Goal: Task Accomplishment & Management: Use online tool/utility

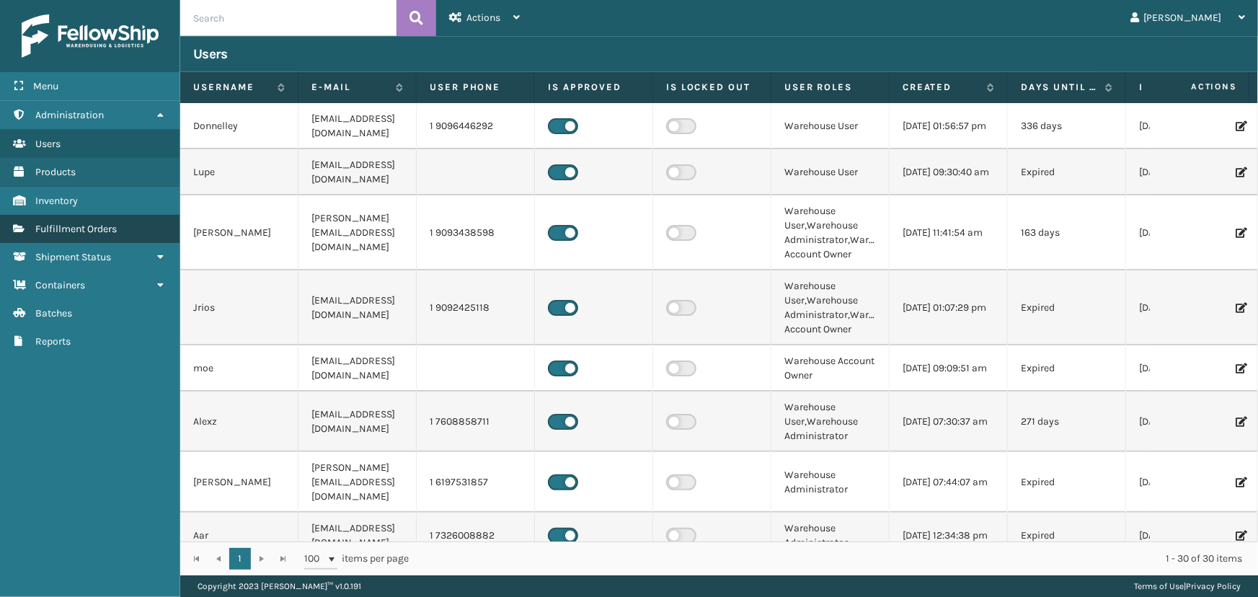
click at [130, 239] on link "Fulfillment Orders" at bounding box center [89, 229] width 179 height 28
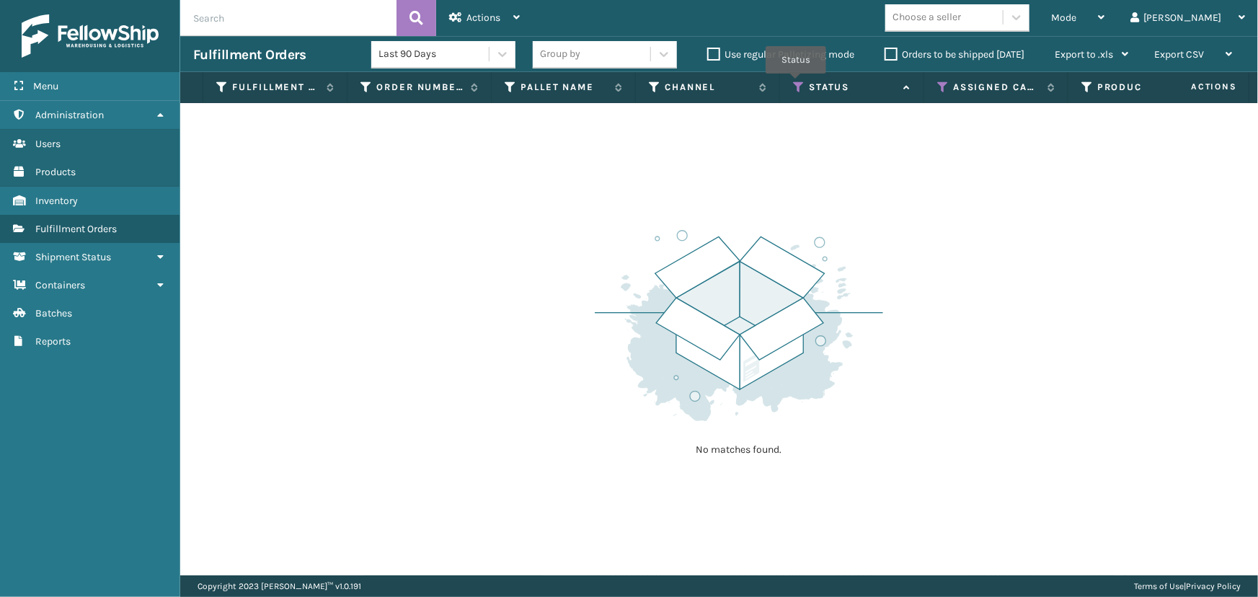
click at [796, 84] on icon at bounding box center [799, 87] width 12 height 13
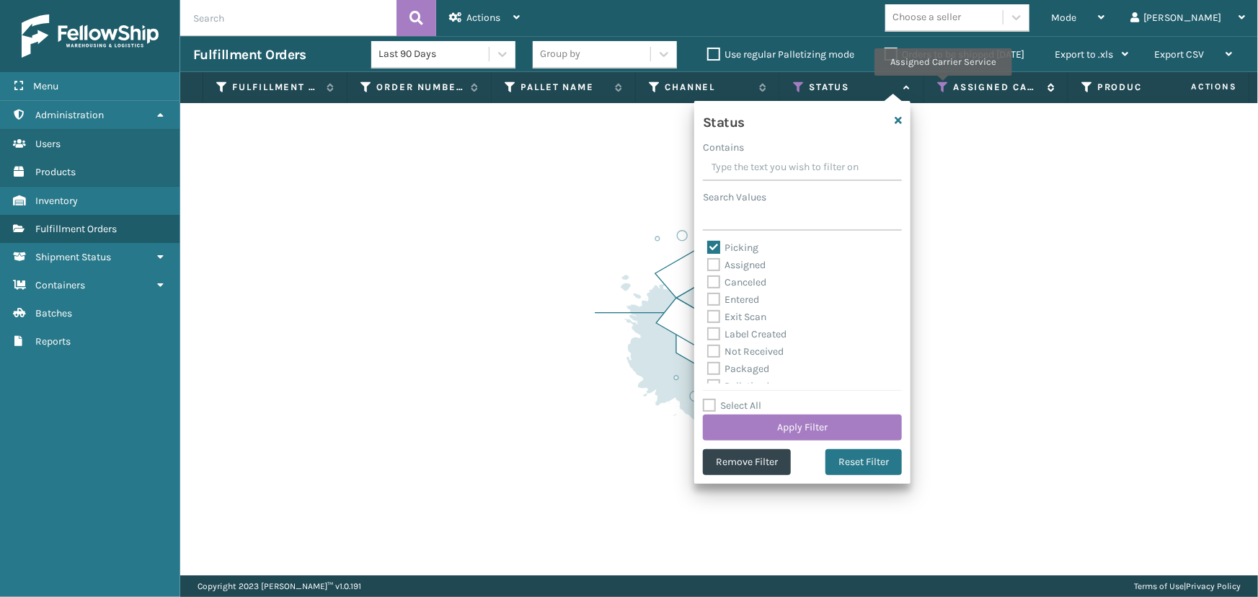
click at [943, 86] on icon at bounding box center [943, 87] width 12 height 13
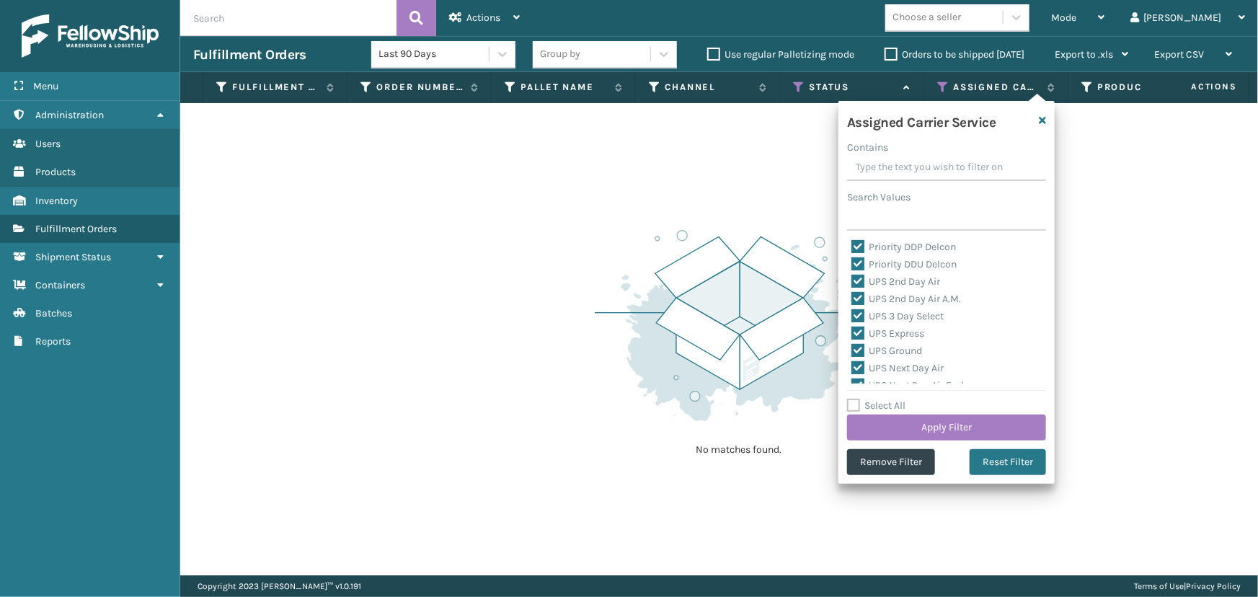
scroll to position [444, 0]
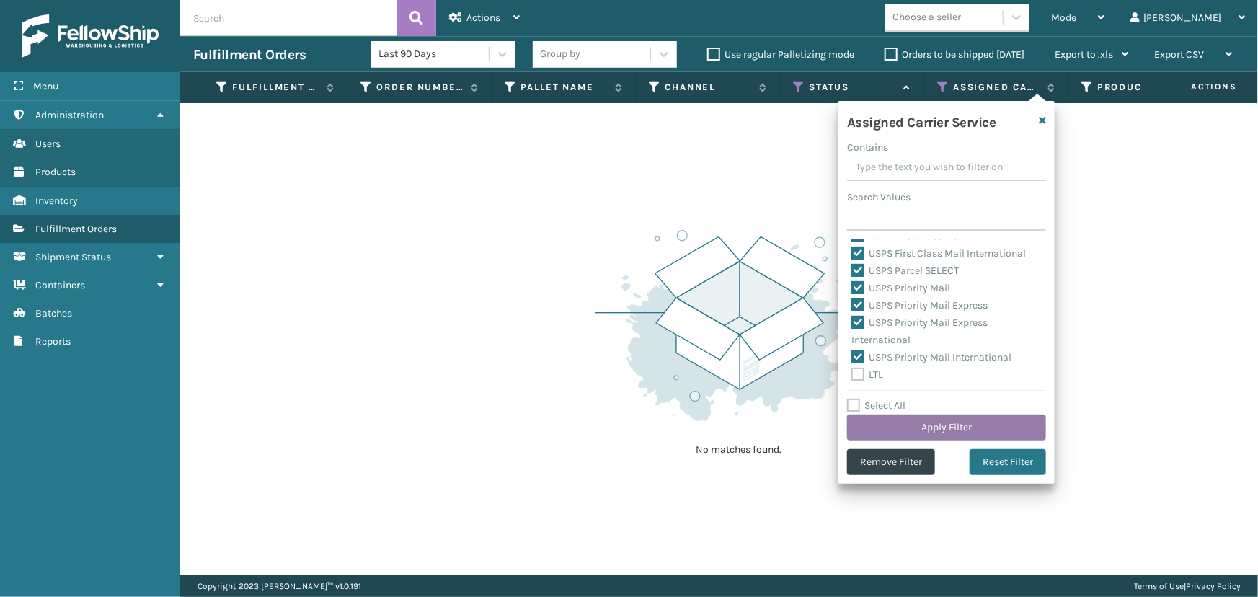
click at [922, 424] on button "Apply Filter" at bounding box center [946, 427] width 199 height 26
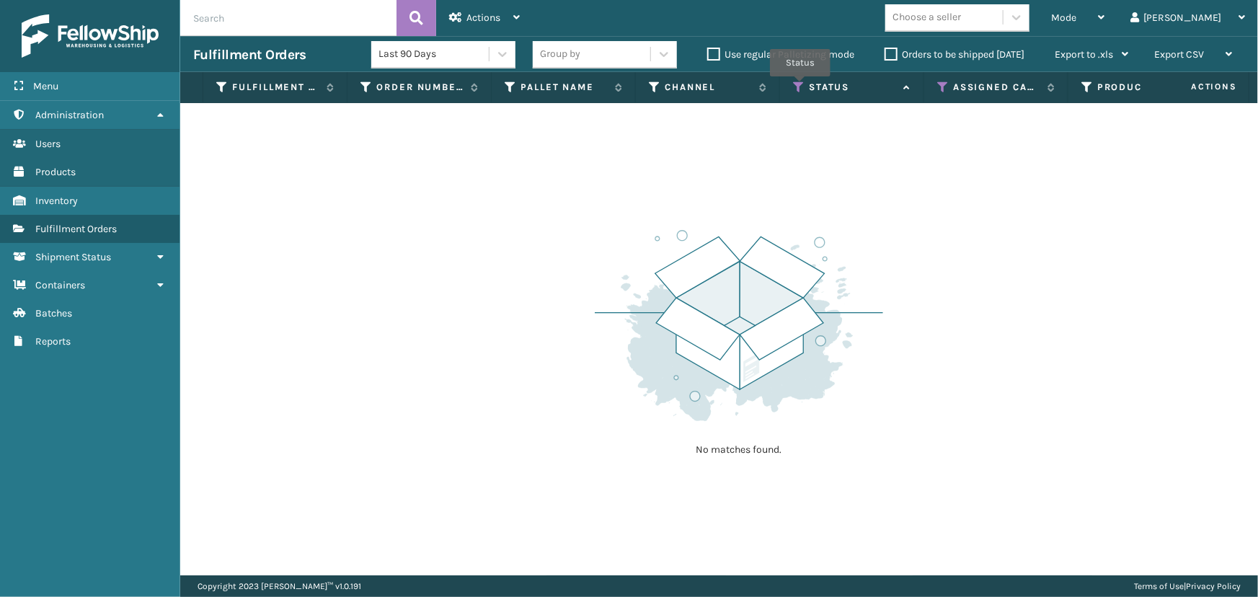
click at [800, 86] on icon at bounding box center [799, 87] width 12 height 13
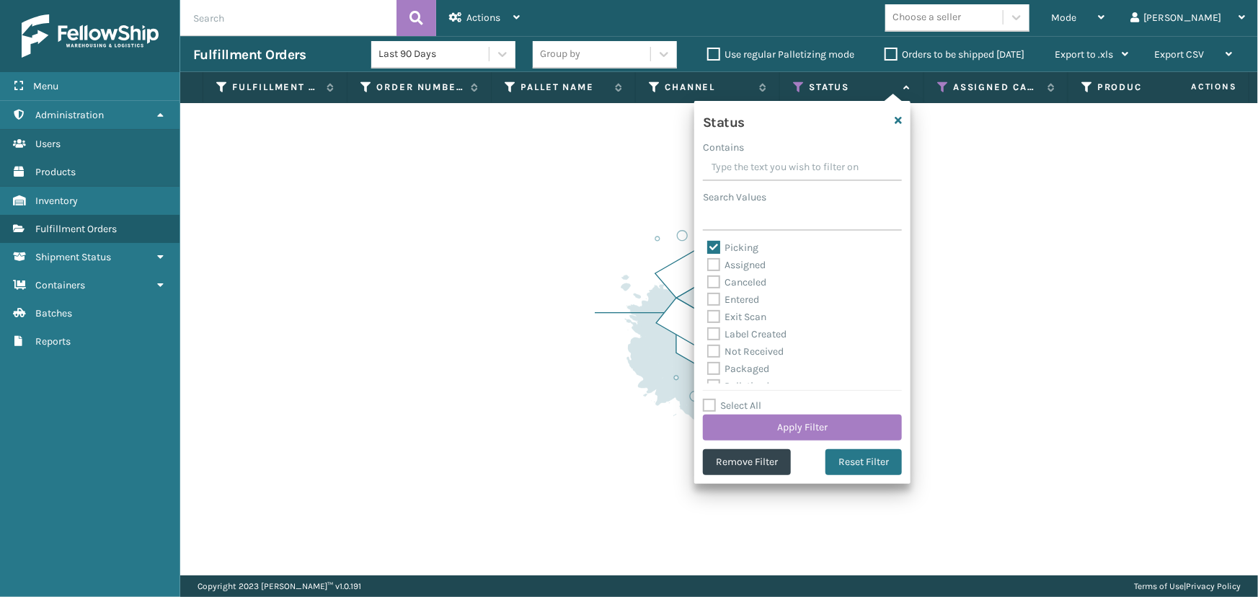
click at [735, 245] on label "Picking" at bounding box center [732, 247] width 51 height 12
click at [708, 245] on input "Picking" at bounding box center [707, 243] width 1 height 9
checkbox input "false"
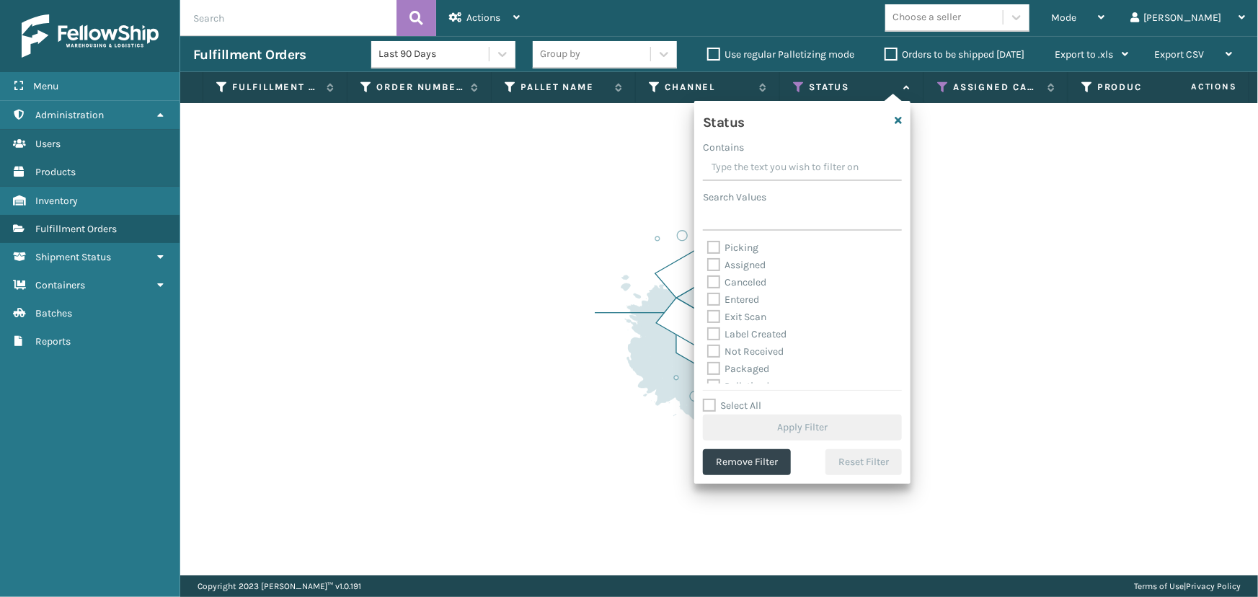
click at [764, 337] on label "Label Created" at bounding box center [746, 334] width 79 height 12
click at [708, 335] on input "Label Created" at bounding box center [707, 330] width 1 height 9
checkbox input "true"
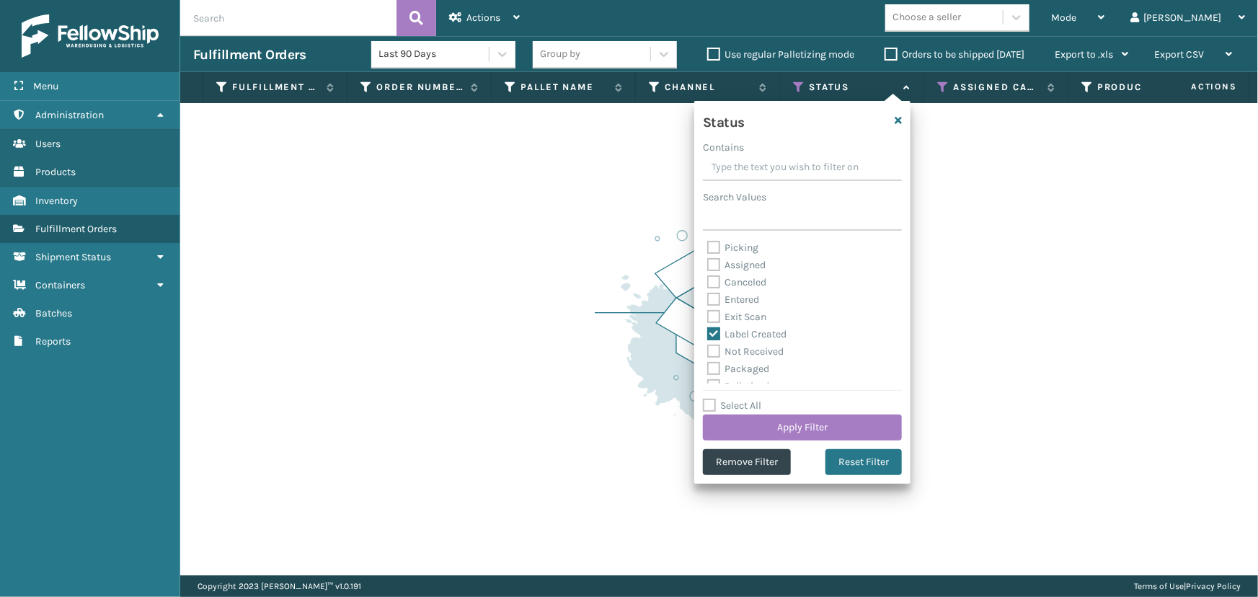
click at [761, 370] on label "Packaged" at bounding box center [738, 368] width 62 height 12
click at [708, 370] on input "Packaged" at bounding box center [707, 364] width 1 height 9
checkbox input "true"
drag, startPoint x: 742, startPoint y: 313, endPoint x: 751, endPoint y: 337, distance: 25.3
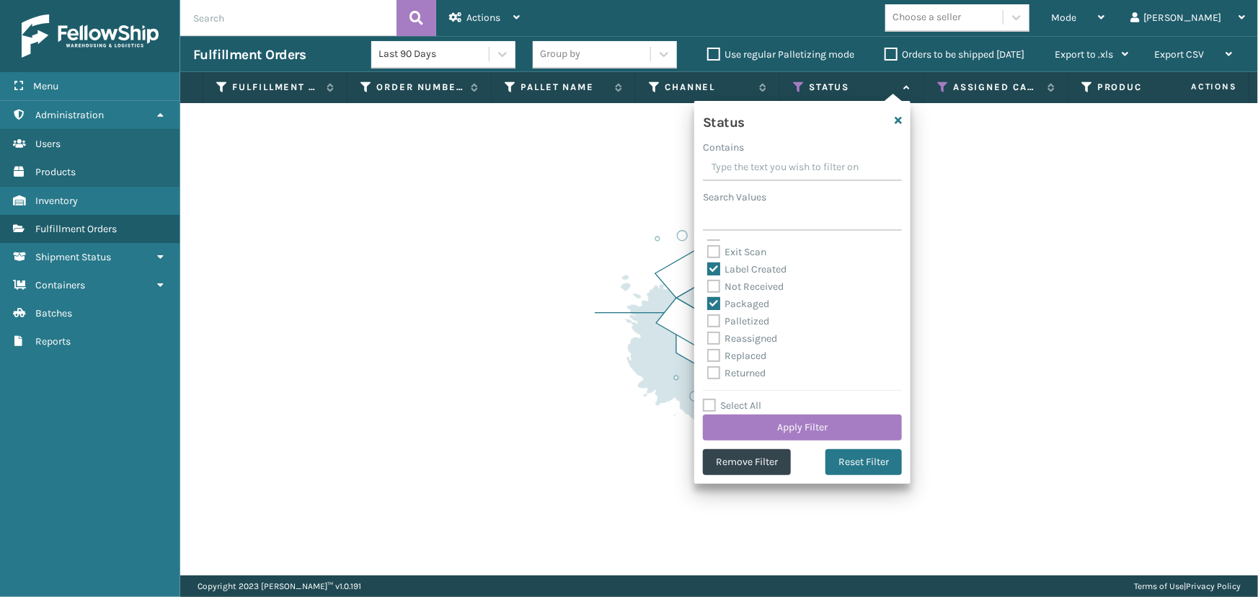
click at [742, 316] on div "Palletized" at bounding box center [802, 321] width 190 height 17
click at [747, 324] on label "Palletized" at bounding box center [738, 321] width 62 height 12
click at [708, 322] on input "Palletized" at bounding box center [707, 317] width 1 height 9
checkbox input "true"
click at [762, 430] on button "Apply Filter" at bounding box center [802, 427] width 199 height 26
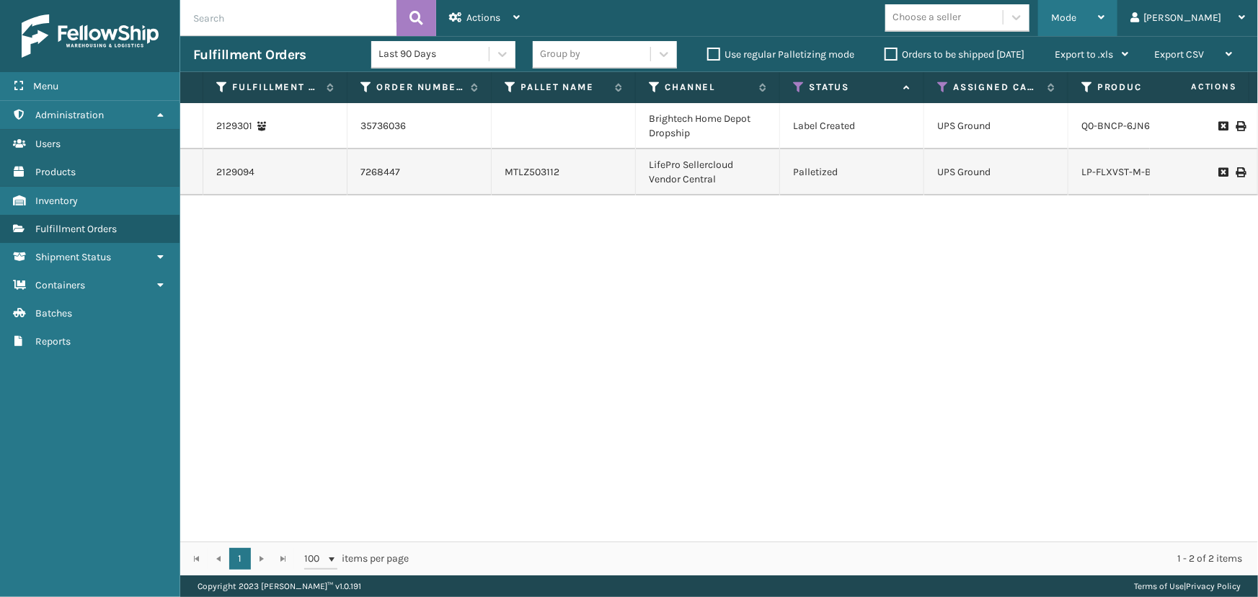
drag, startPoint x: 1148, startPoint y: 45, endPoint x: 1157, endPoint y: 32, distance: 16.6
click at [1148, 45] on div "Export CSV Export Current Page Export All Pages" at bounding box center [1193, 55] width 104 height 36
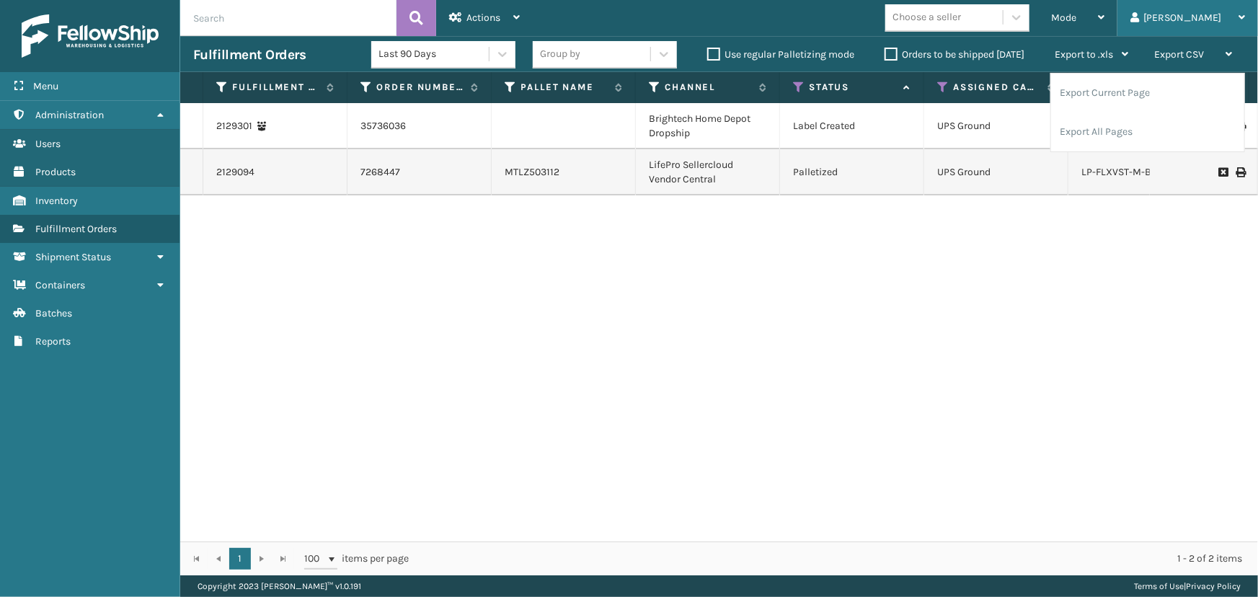
click at [1201, 21] on div "[PERSON_NAME]" at bounding box center [1187, 18] width 115 height 36
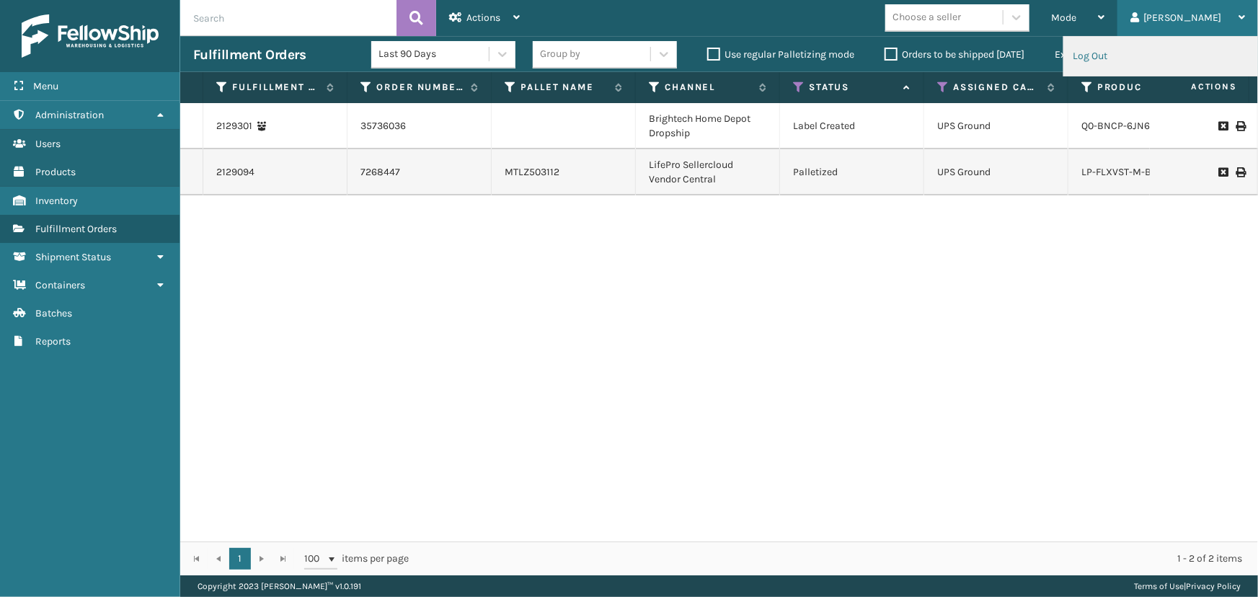
click at [1102, 65] on li "Log Out" at bounding box center [1160, 56] width 193 height 39
